Goal: Task Accomplishment & Management: Use online tool/utility

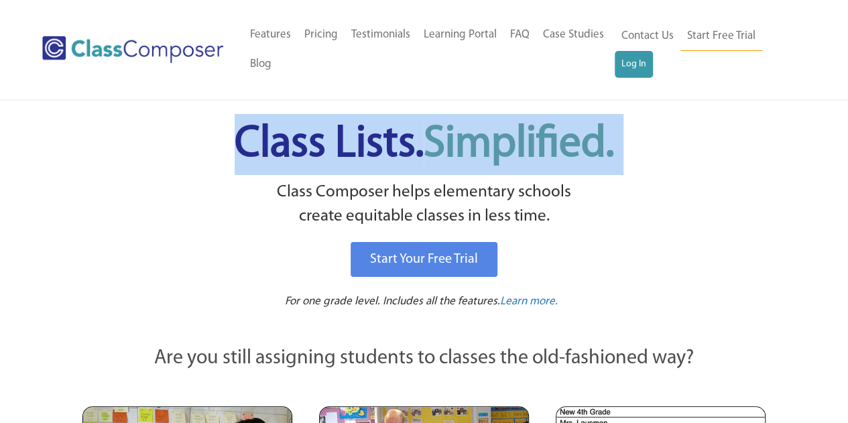
click at [632, 64] on link "Log In" at bounding box center [633, 64] width 38 height 27
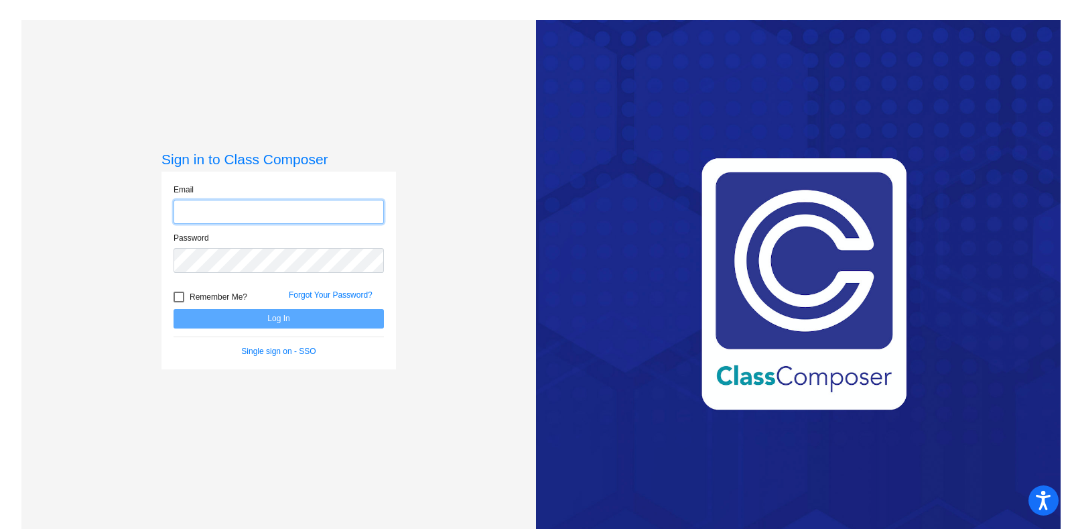
type input "kristen.ludington@lcps.org"
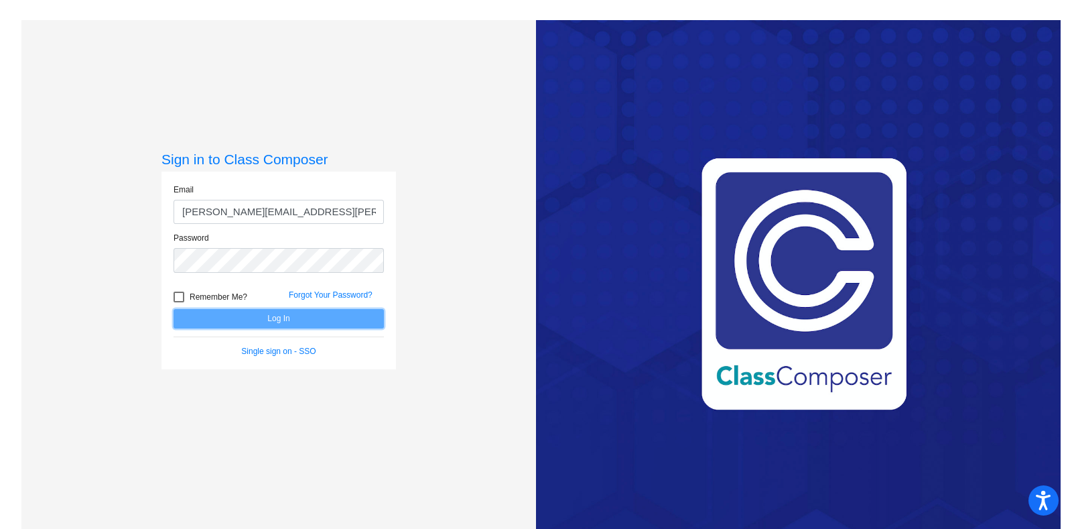
click at [294, 316] on button "Log In" at bounding box center [279, 318] width 210 height 19
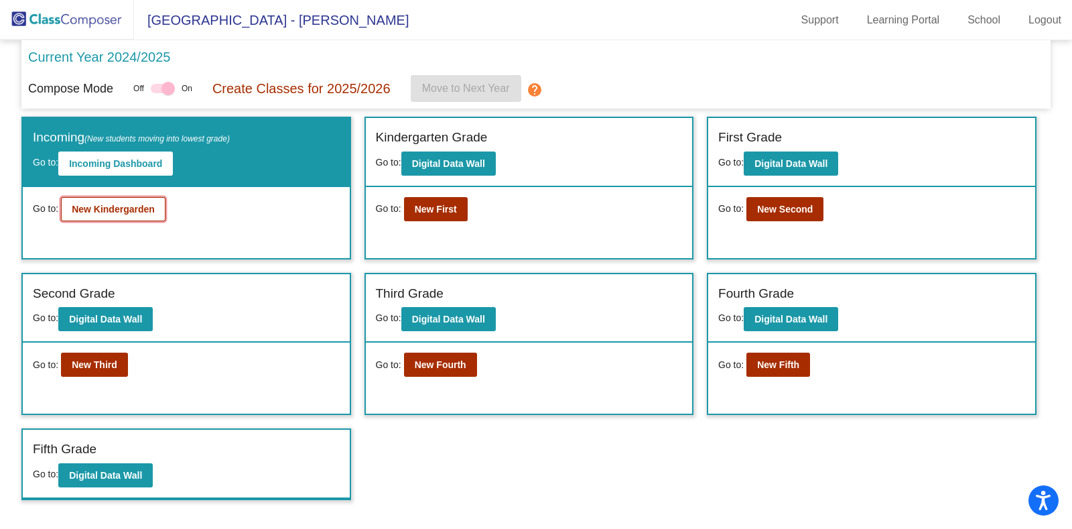
click at [113, 198] on button "New Kindergarden" at bounding box center [113, 209] width 105 height 24
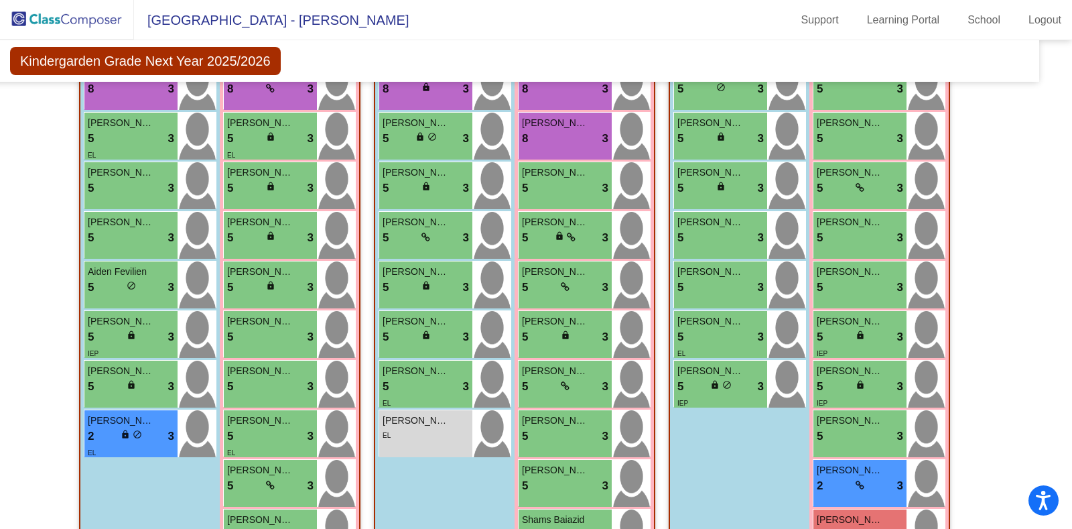
scroll to position [584, 21]
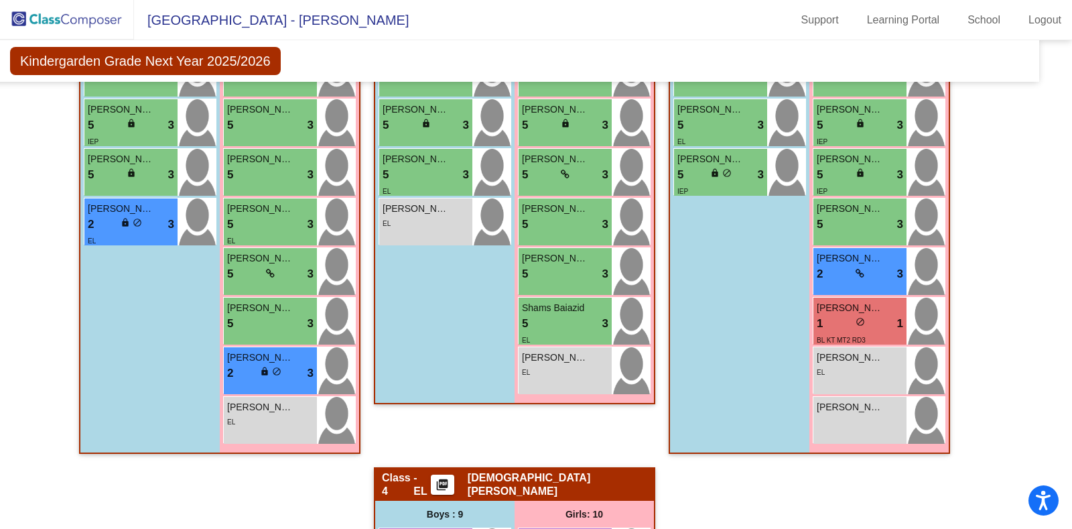
drag, startPoint x: 998, startPoint y: 389, endPoint x: 992, endPoint y: 438, distance: 50.0
click at [992, 438] on div "Hallway - Hallway Class picture_as_pdf Add Student First Name Last Name Student…" at bounding box center [514, 417] width 1029 height 1254
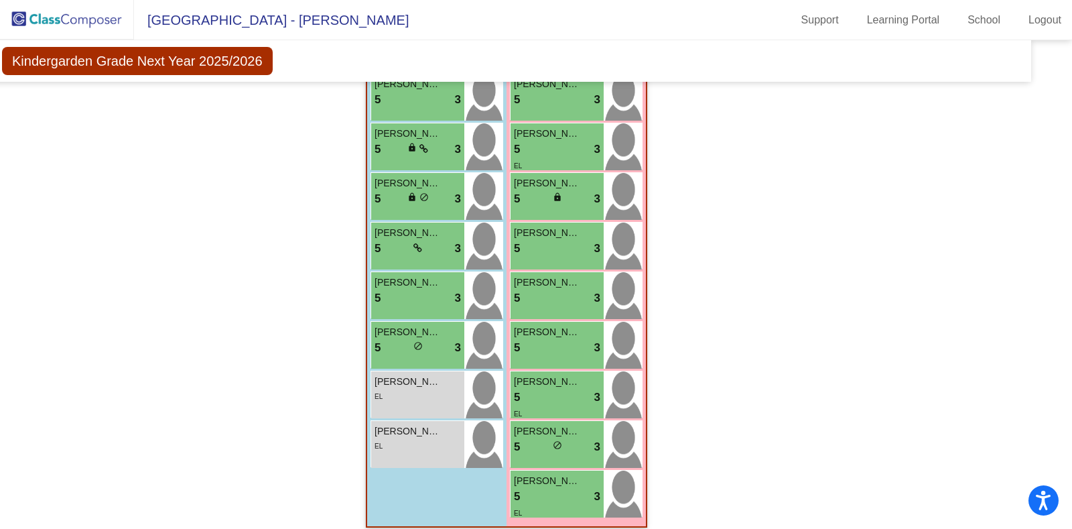
scroll to position [1091, 29]
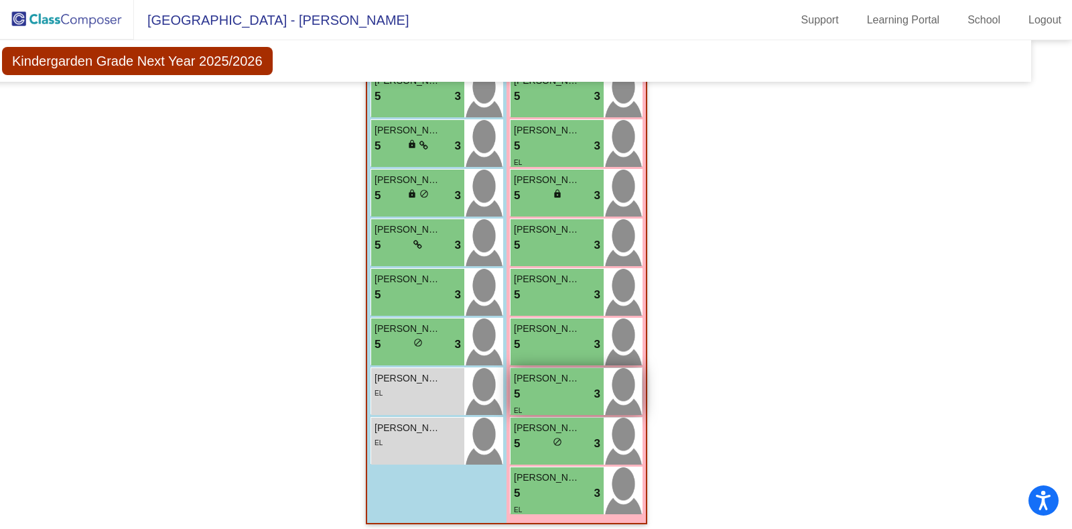
click at [568, 385] on div "5 lock do_not_disturb_alt 3" at bounding box center [557, 393] width 86 height 17
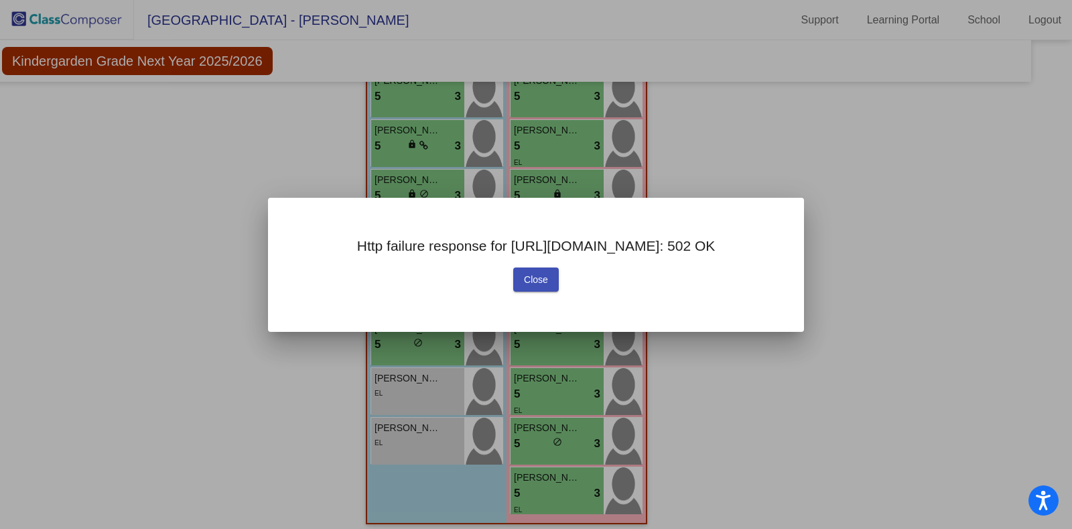
click at [557, 302] on div "Http failure response for https://app.classcomposer.com/api/school/studentById:…" at bounding box center [536, 265] width 536 height 134
click at [549, 291] on button "Close" at bounding box center [536, 279] width 46 height 24
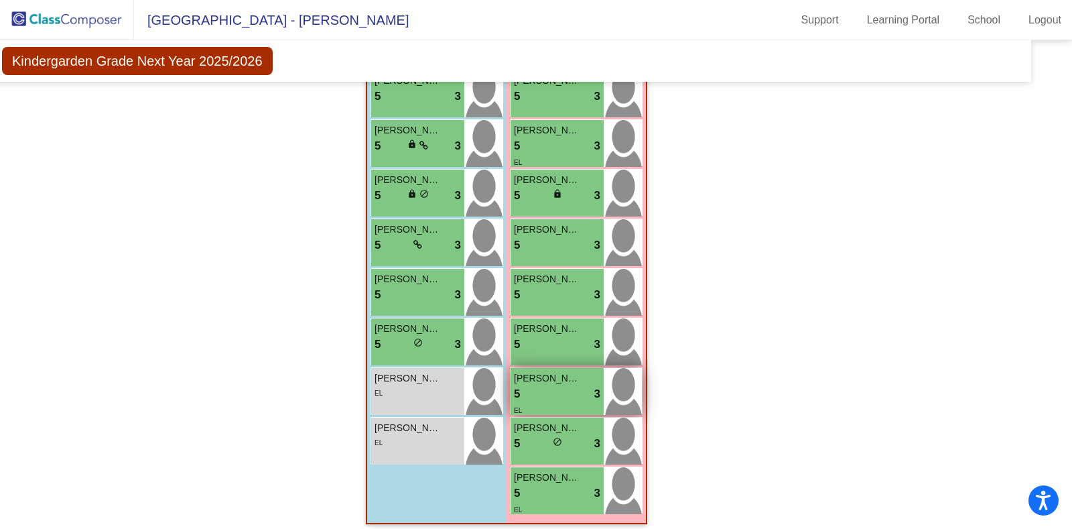
click at [529, 389] on div "5 lock do_not_disturb_alt 3" at bounding box center [557, 393] width 86 height 17
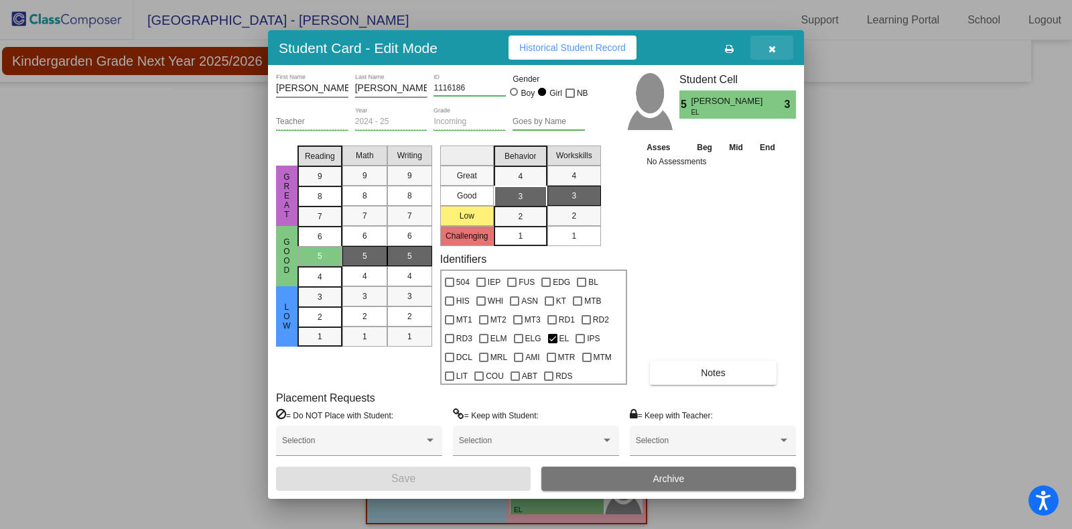
click at [774, 48] on icon "button" at bounding box center [772, 48] width 7 height 9
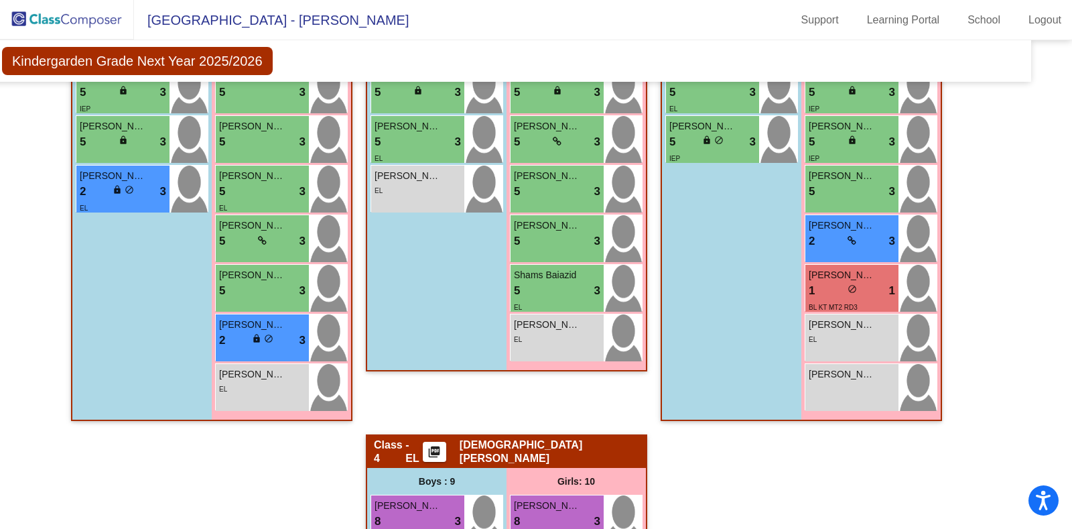
scroll to position [566, 29]
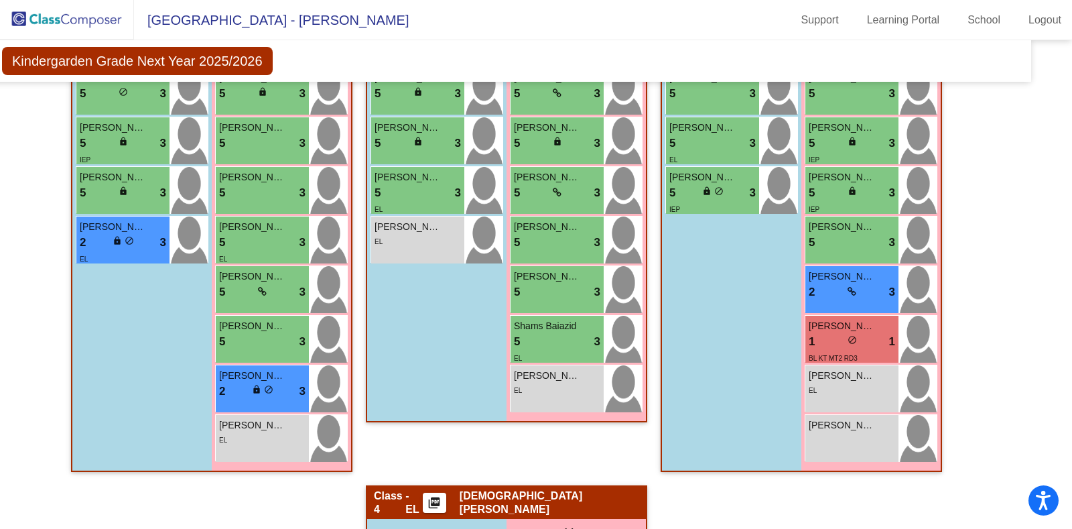
drag, startPoint x: 805, startPoint y: 326, endPoint x: 1012, endPoint y: 336, distance: 206.6
click at [1012, 336] on div "Hallway - Hallway Class picture_as_pdf Add Student First Name Last Name Student…" at bounding box center [506, 435] width 1029 height 1254
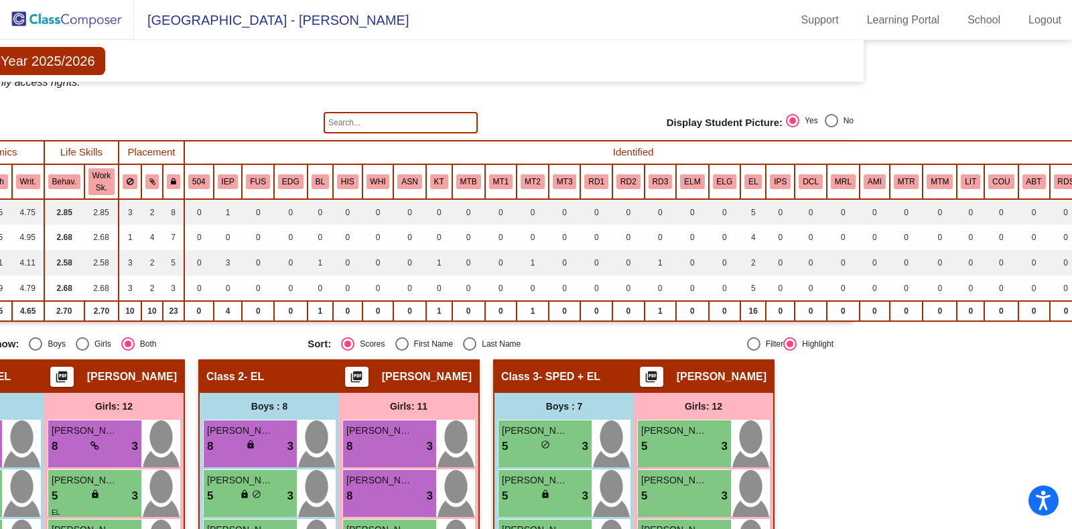
scroll to position [15, 0]
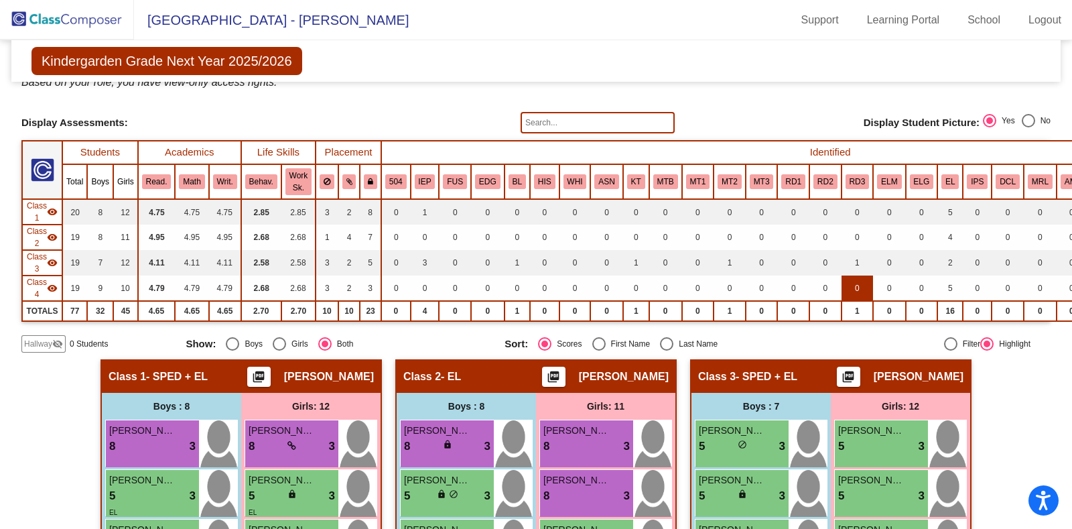
click at [855, 275] on td "0" at bounding box center [858, 287] width 32 height 25
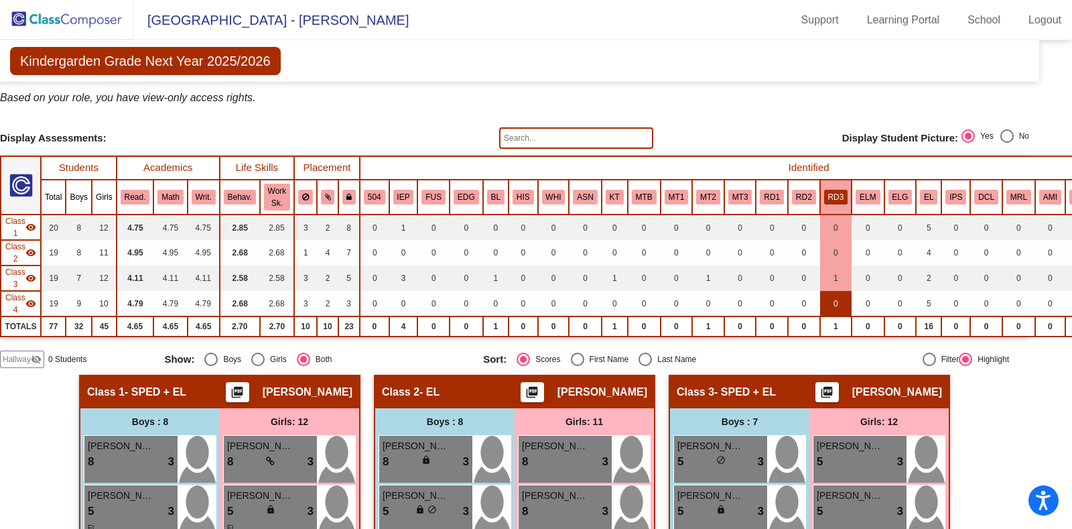
scroll to position [0, 0]
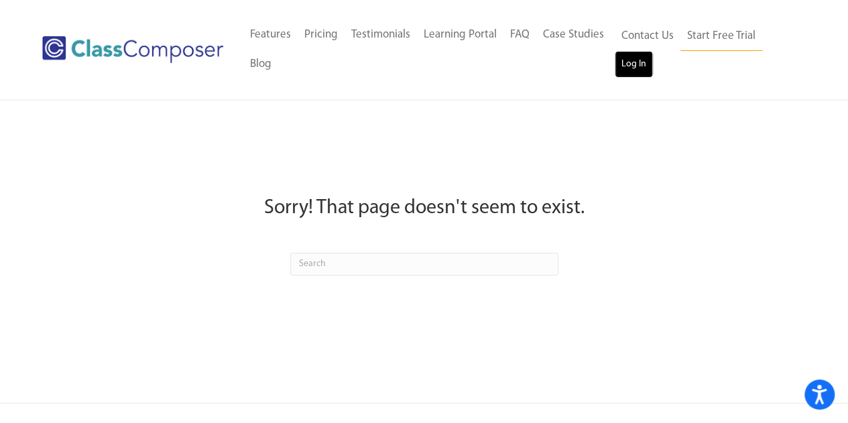
click at [646, 66] on link "Log In" at bounding box center [633, 64] width 38 height 27
